Goal: Communication & Community: Answer question/provide support

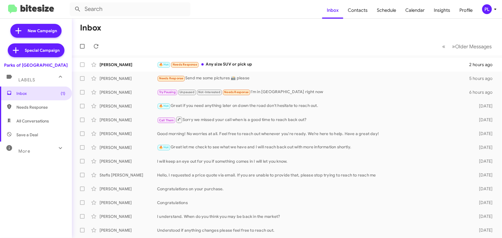
click at [494, 9] on icon at bounding box center [495, 9] width 7 height 7
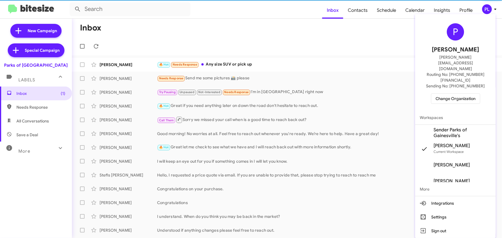
click at [443, 94] on span "Change Organization" at bounding box center [456, 99] width 40 height 10
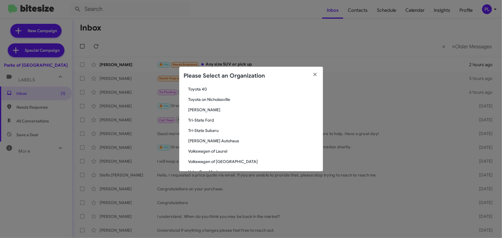
scroll to position [1017, 0]
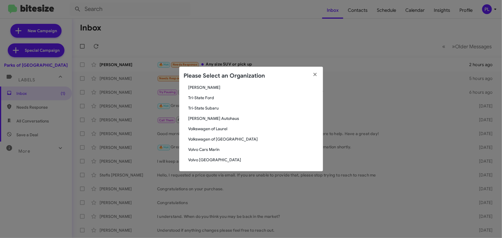
click at [205, 118] on span "[PERSON_NAME] Autohaus" at bounding box center [253, 119] width 130 height 6
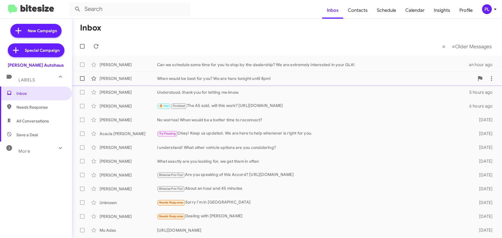
click at [253, 80] on div "When would be best for you? We are here tonight until 8pm!" at bounding box center [315, 79] width 317 height 6
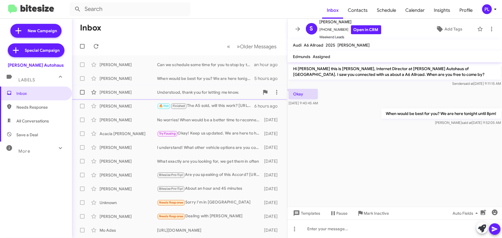
click at [222, 89] on div "Understood, thank you for letting me know." at bounding box center [208, 92] width 102 height 6
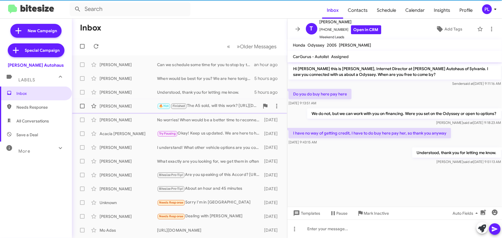
click at [217, 105] on div "🔥 Hot Finished The A5 sold, will this work? [URL][DOMAIN_NAME]" at bounding box center [208, 106] width 102 height 7
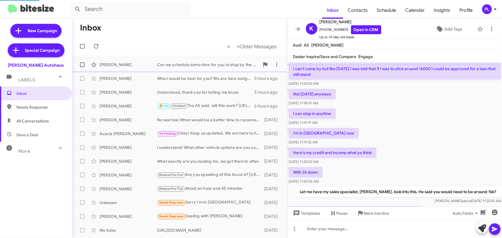
scroll to position [289, 0]
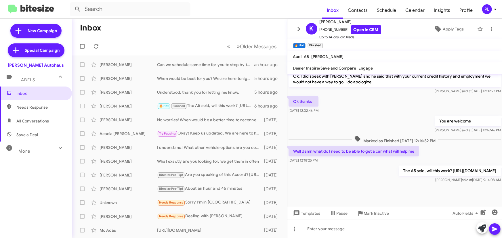
click at [295, 28] on icon at bounding box center [297, 29] width 7 height 7
